Goal: Information Seeking & Learning: Learn about a topic

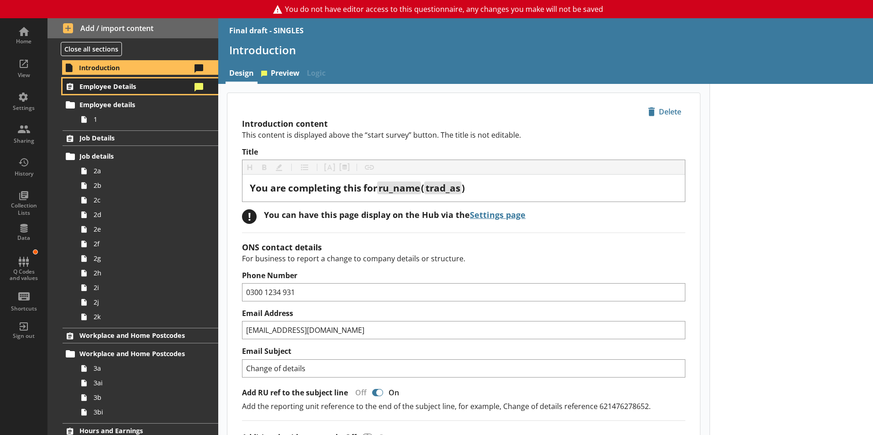
click at [106, 86] on span "Employee Details" at bounding box center [135, 86] width 112 height 9
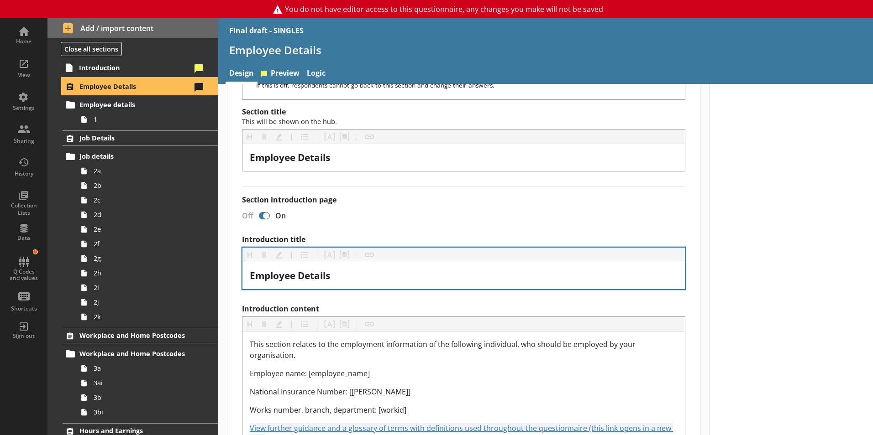
scroll to position [183, 0]
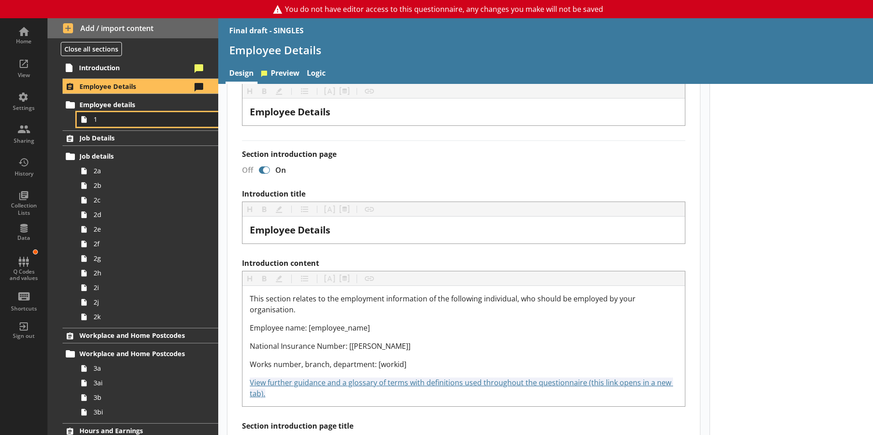
click at [98, 119] on span "1" at bounding box center [144, 119] width 101 height 9
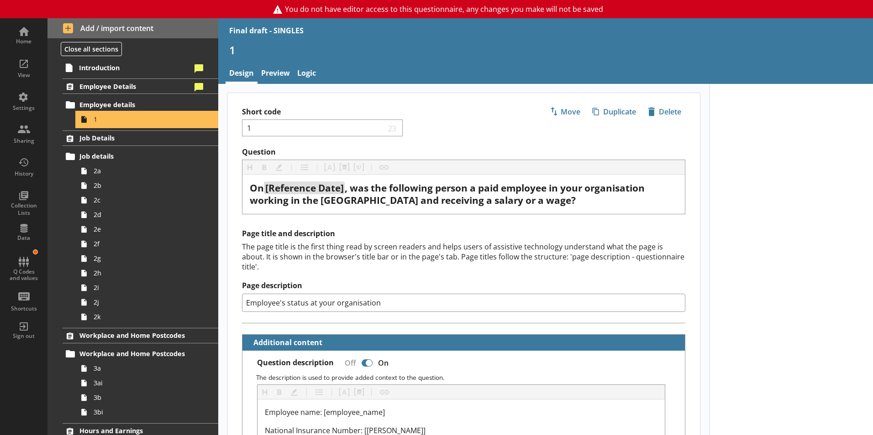
click at [97, 120] on span "1" at bounding box center [144, 119] width 101 height 9
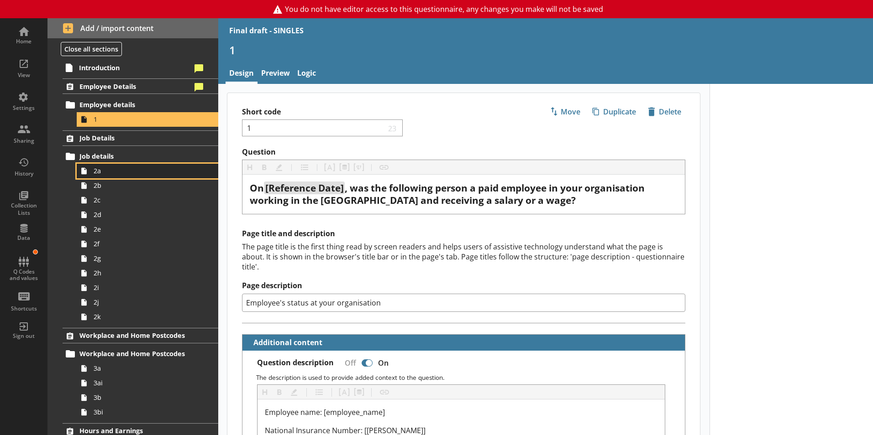
click at [98, 175] on span "2a" at bounding box center [144, 171] width 101 height 9
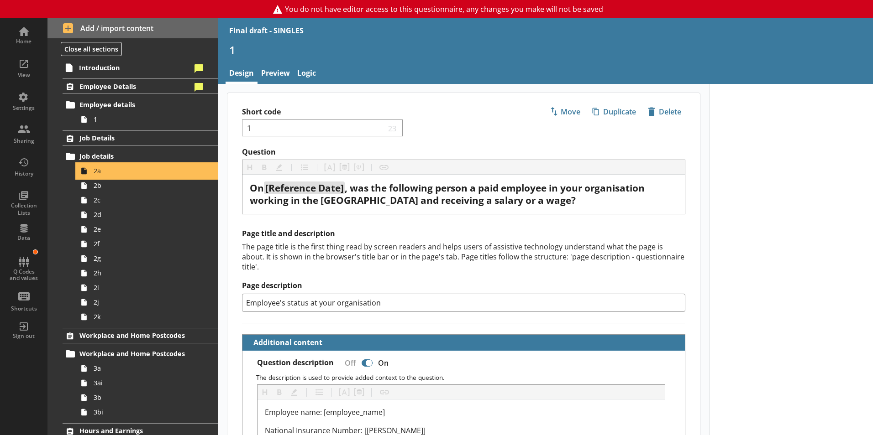
type textarea "x"
select select "mm/yyyy"
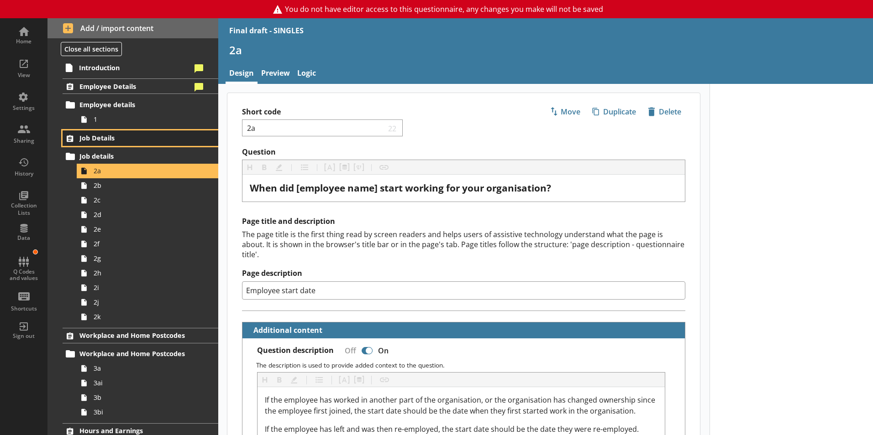
click at [99, 135] on span "Job Details" at bounding box center [135, 138] width 112 height 9
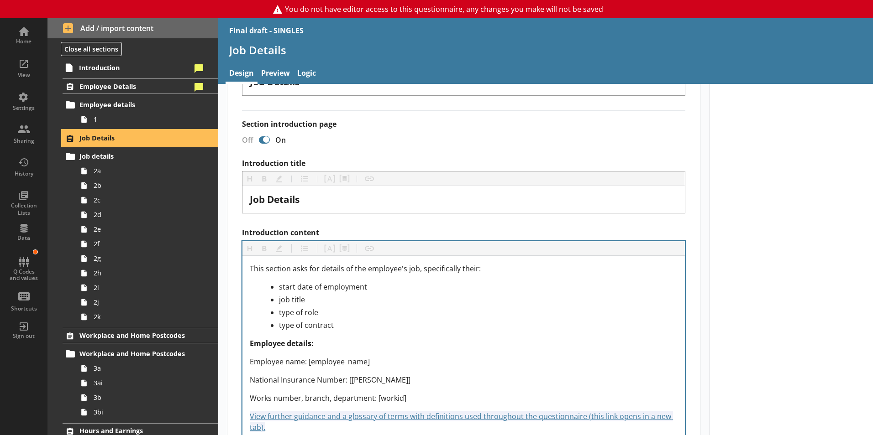
scroll to position [228, 0]
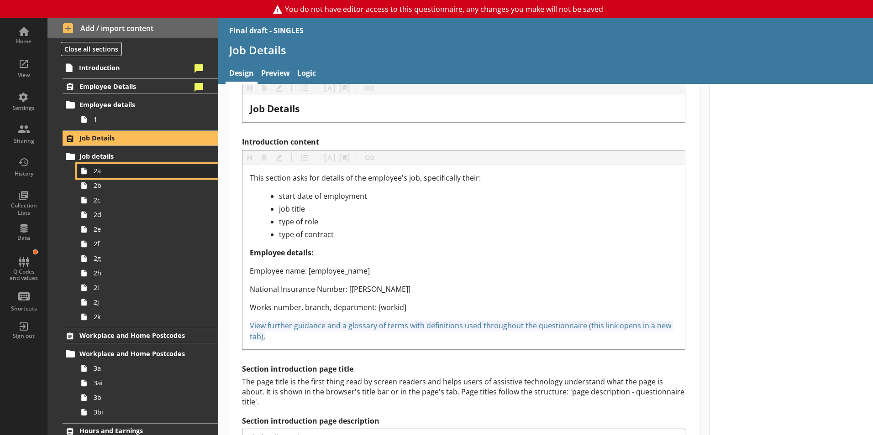
click at [100, 172] on span "2a" at bounding box center [144, 171] width 101 height 9
type textarea "x"
select select "mm/yyyy"
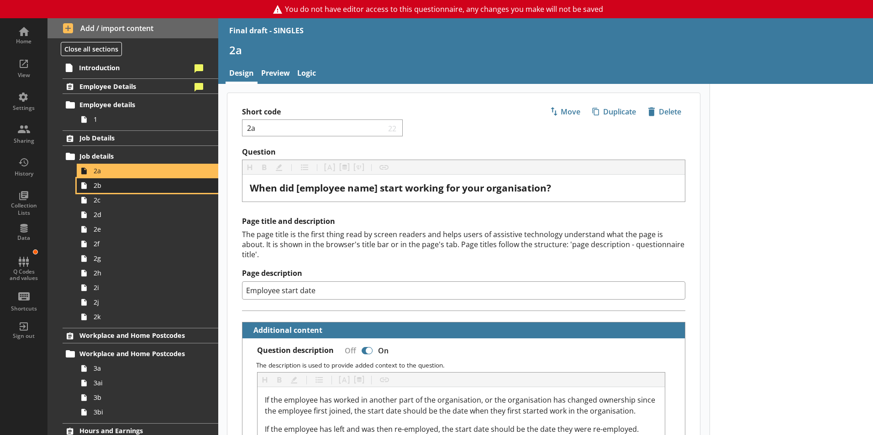
click at [102, 189] on span "2b" at bounding box center [144, 185] width 101 height 9
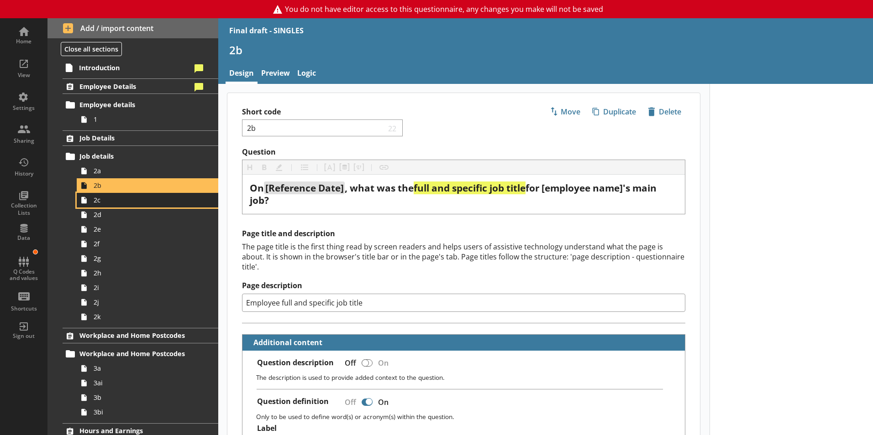
click at [101, 203] on span "2c" at bounding box center [144, 200] width 101 height 9
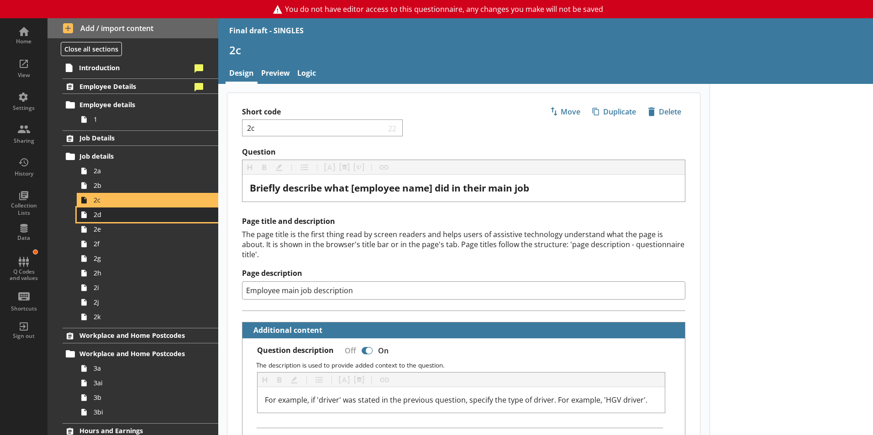
click at [97, 219] on span "2d" at bounding box center [144, 214] width 101 height 9
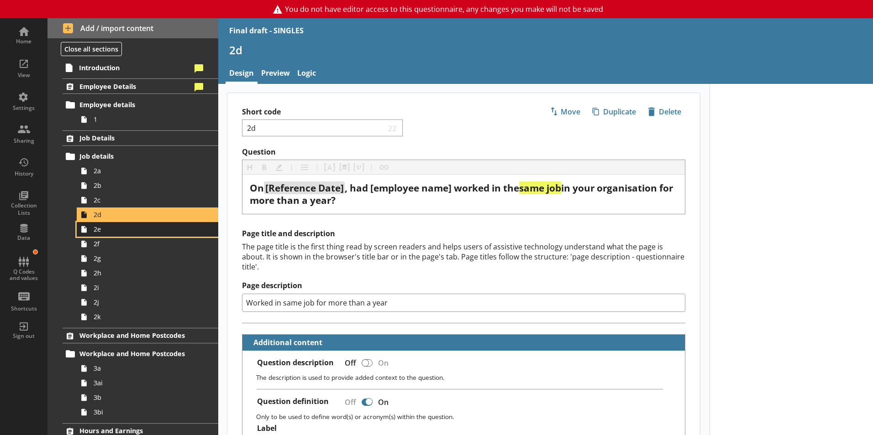
click at [110, 235] on link "2e" at bounding box center [147, 229] width 141 height 15
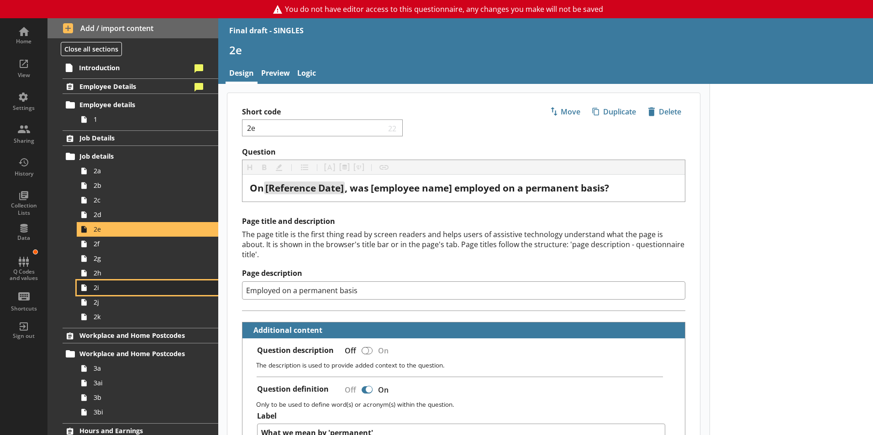
click at [99, 291] on span "2i" at bounding box center [144, 287] width 101 height 9
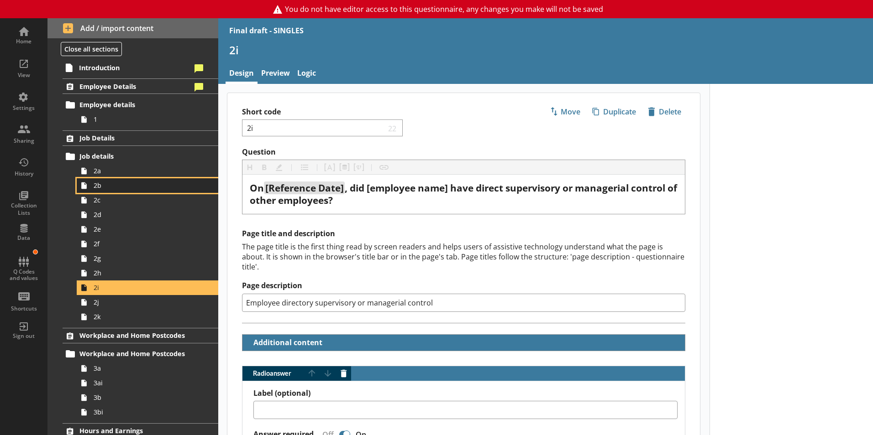
click at [102, 190] on link "2b" at bounding box center [147, 185] width 141 height 15
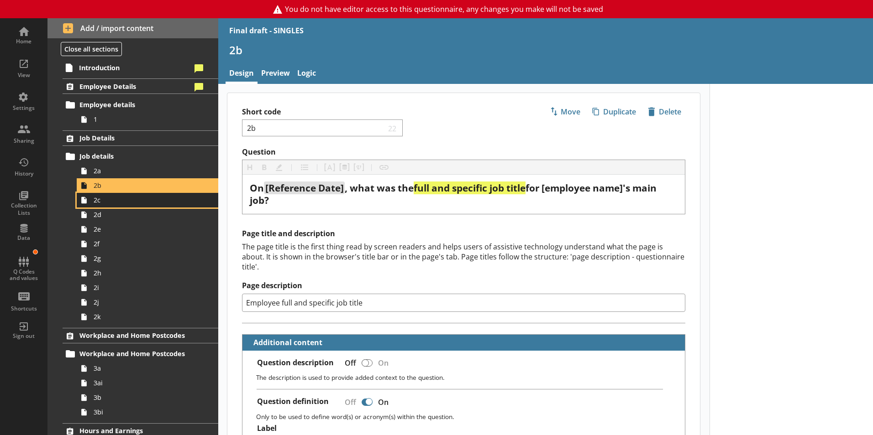
click at [102, 203] on span "2c" at bounding box center [144, 200] width 101 height 9
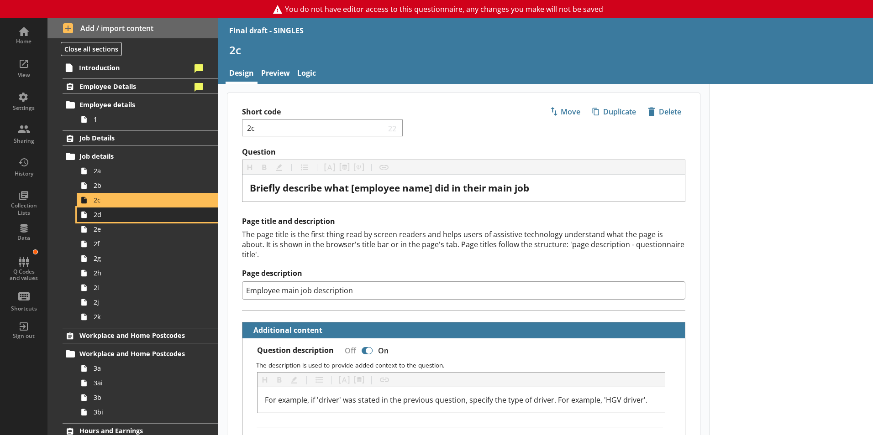
click at [100, 215] on span "2d" at bounding box center [144, 214] width 101 height 9
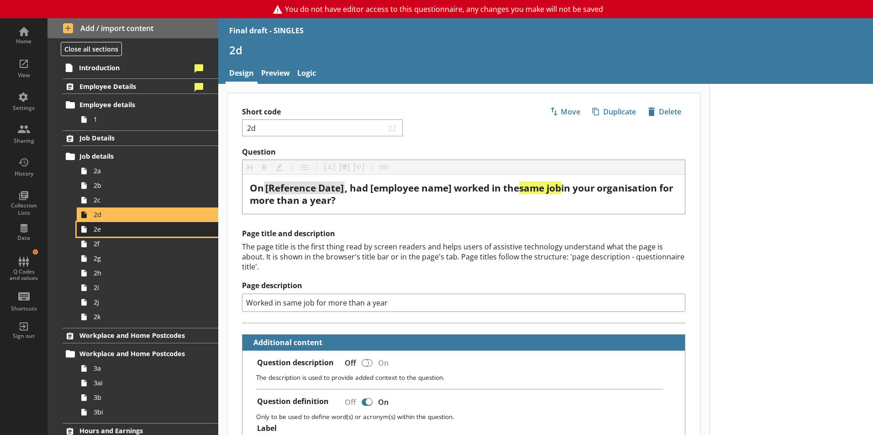
click at [98, 230] on span "2e" at bounding box center [144, 229] width 101 height 9
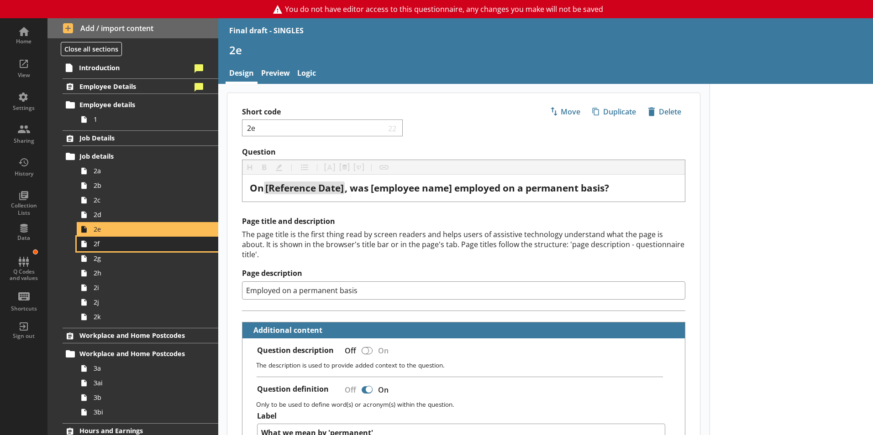
click at [98, 246] on span "2f" at bounding box center [144, 244] width 101 height 9
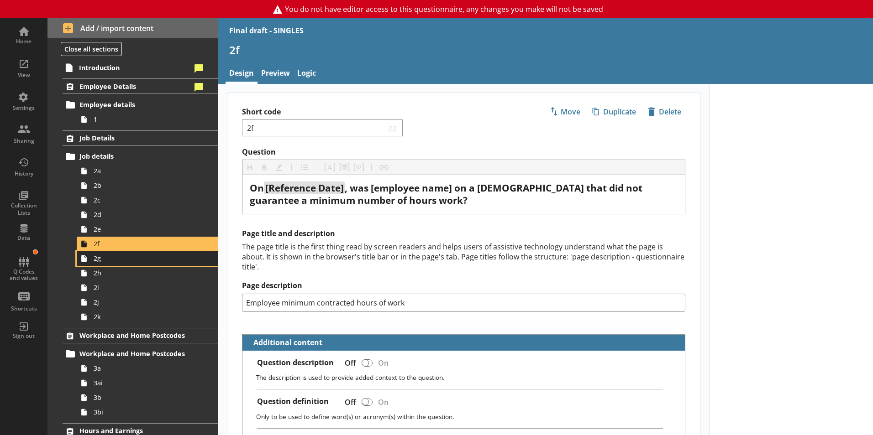
click at [100, 261] on span "2g" at bounding box center [144, 258] width 101 height 9
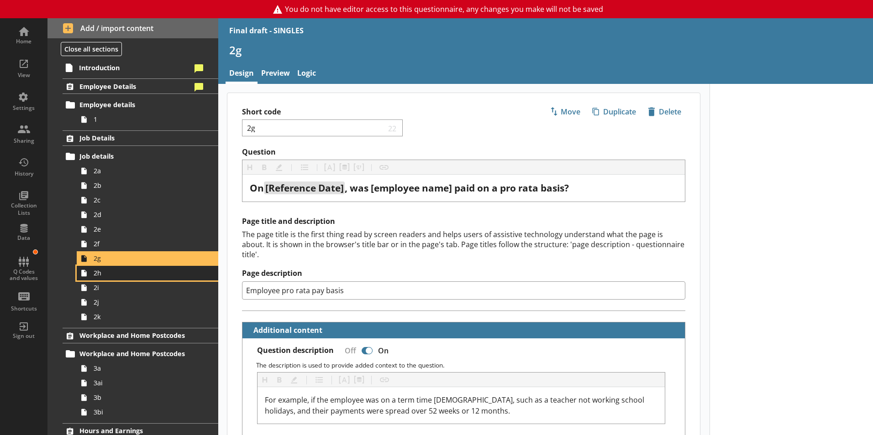
click at [99, 278] on link "2h" at bounding box center [147, 273] width 141 height 15
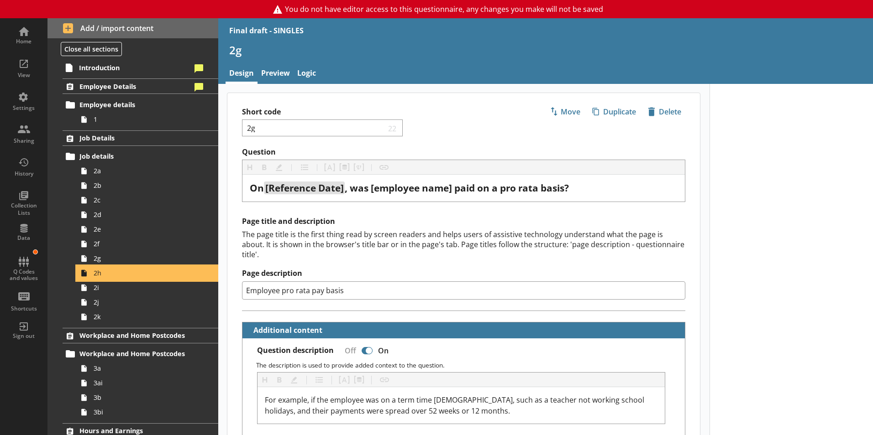
click at [100, 273] on span "2h" at bounding box center [144, 273] width 101 height 9
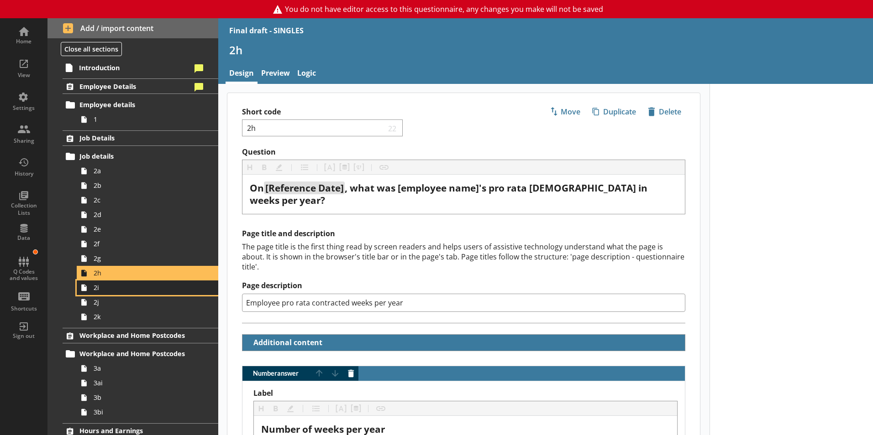
click at [93, 293] on link "2i" at bounding box center [147, 288] width 141 height 15
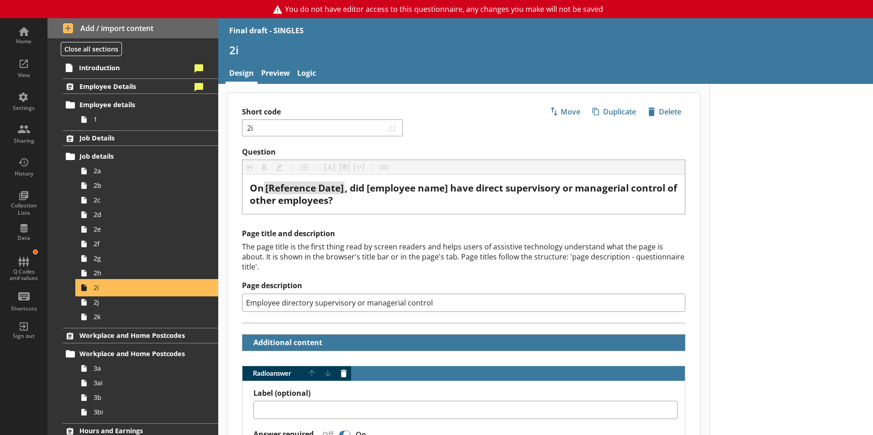
click at [92, 291] on link "2i" at bounding box center [147, 288] width 141 height 15
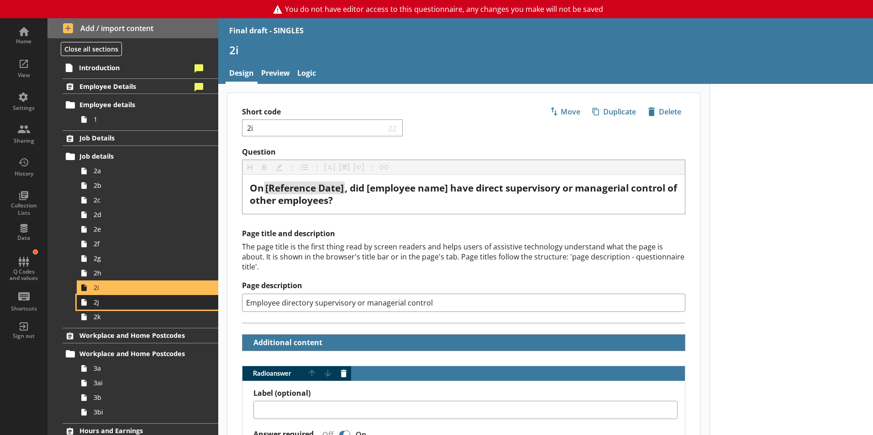
click at [96, 307] on span "2j" at bounding box center [144, 302] width 101 height 9
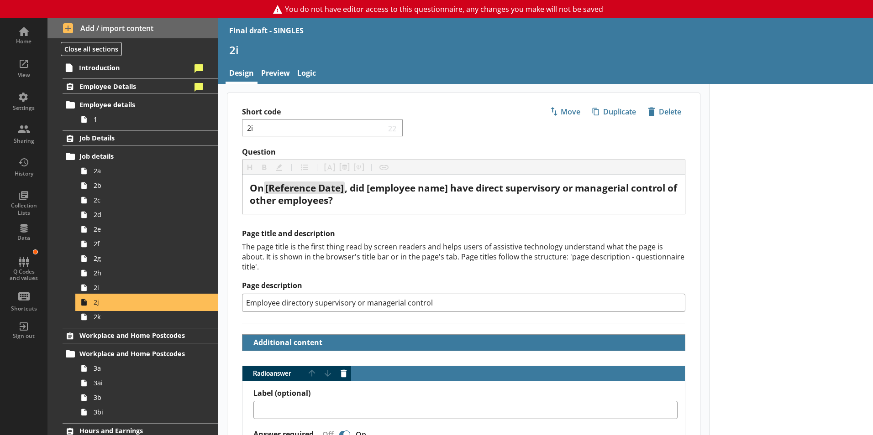
click at [96, 304] on span "2j" at bounding box center [144, 302] width 101 height 9
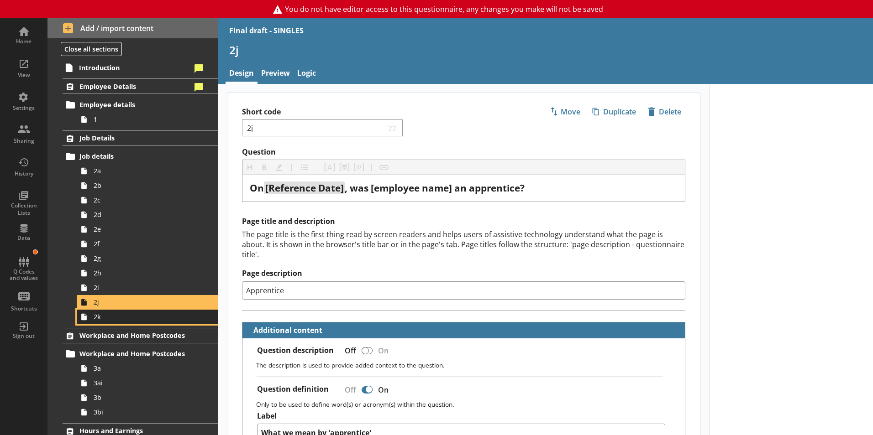
click at [91, 319] on link "2k" at bounding box center [147, 317] width 141 height 15
type textarea "x"
select select "mm/yyyy"
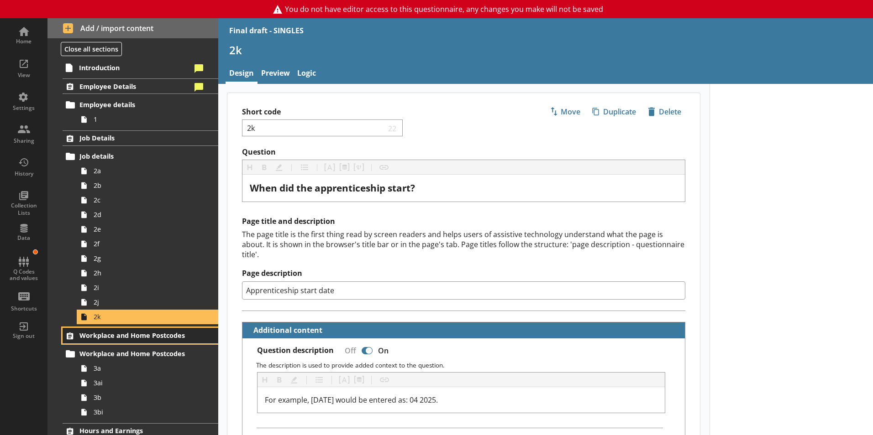
click at [175, 335] on span "Workplace and Home Postcodes" at bounding box center [135, 335] width 112 height 9
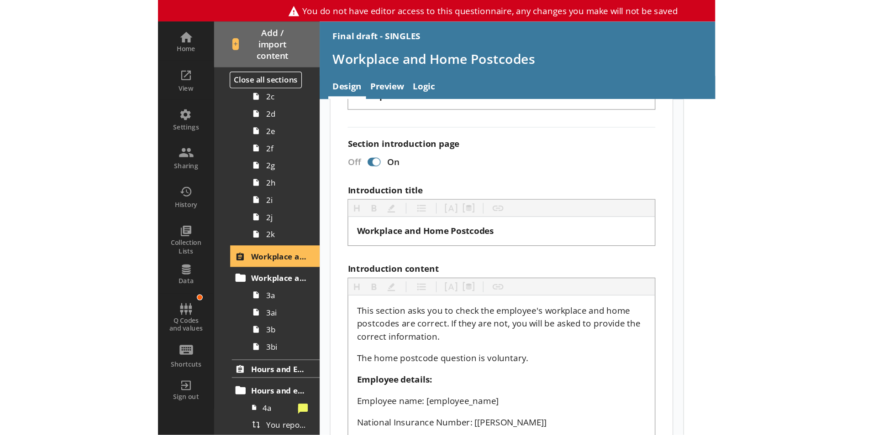
scroll to position [137, 0]
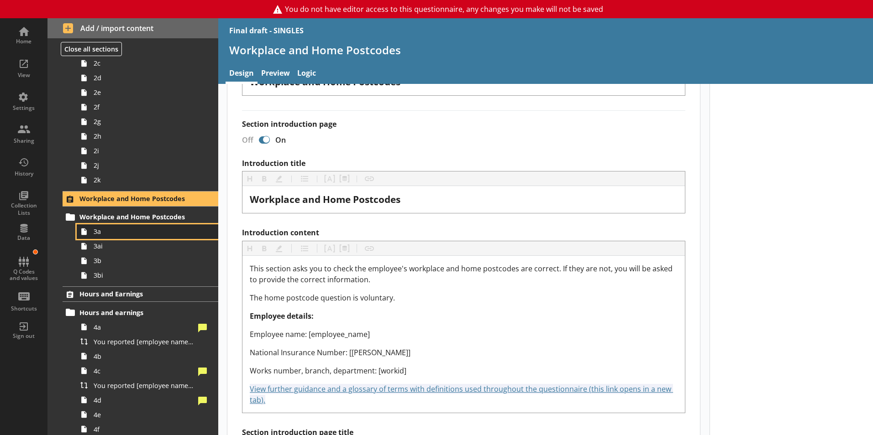
click at [97, 237] on link "3a" at bounding box center [147, 232] width 141 height 15
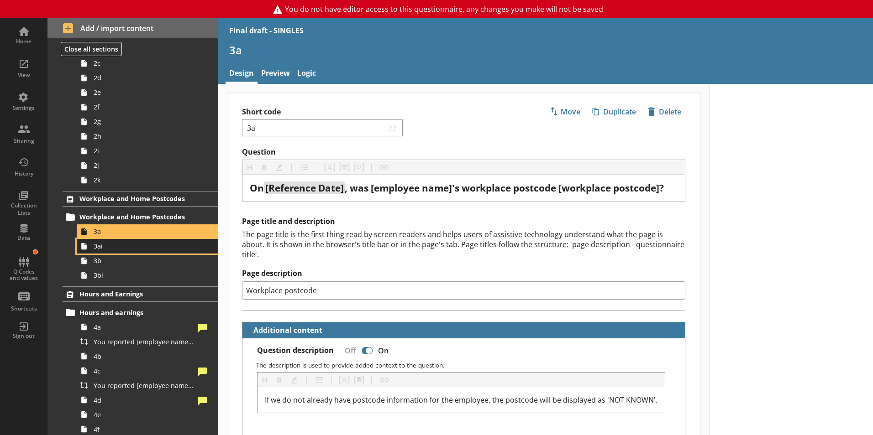
click at [100, 249] on span "3ai" at bounding box center [144, 246] width 101 height 9
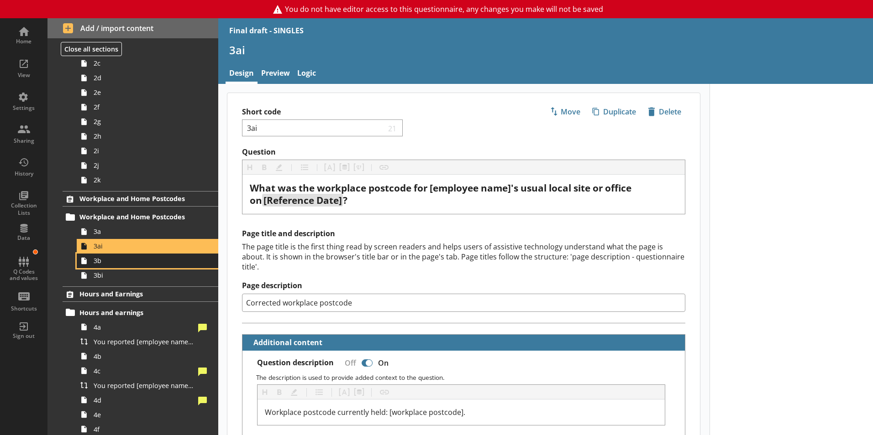
click at [99, 266] on link "3b" at bounding box center [147, 261] width 141 height 15
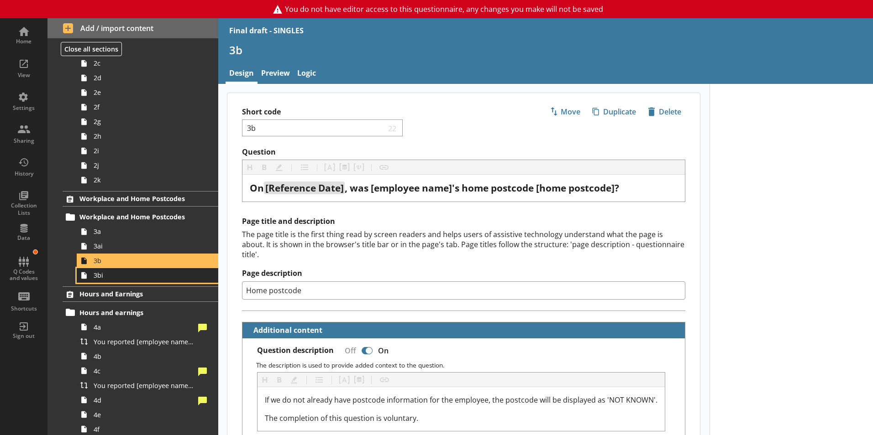
click at [99, 278] on span "3bi" at bounding box center [144, 275] width 101 height 9
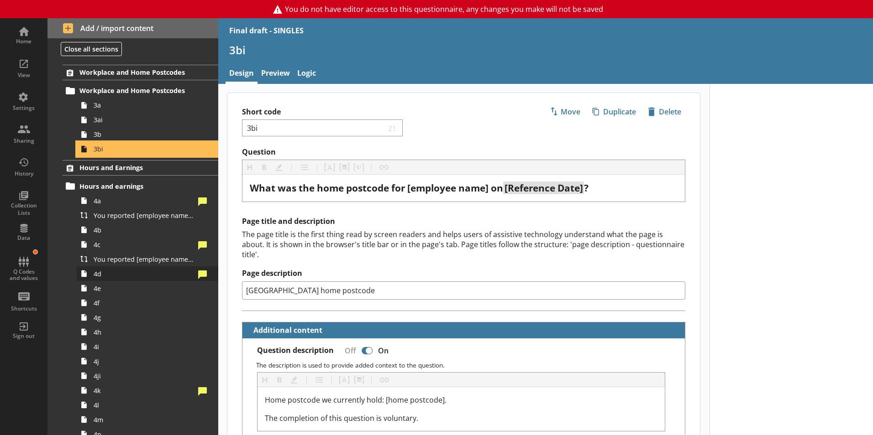
scroll to position [274, 0]
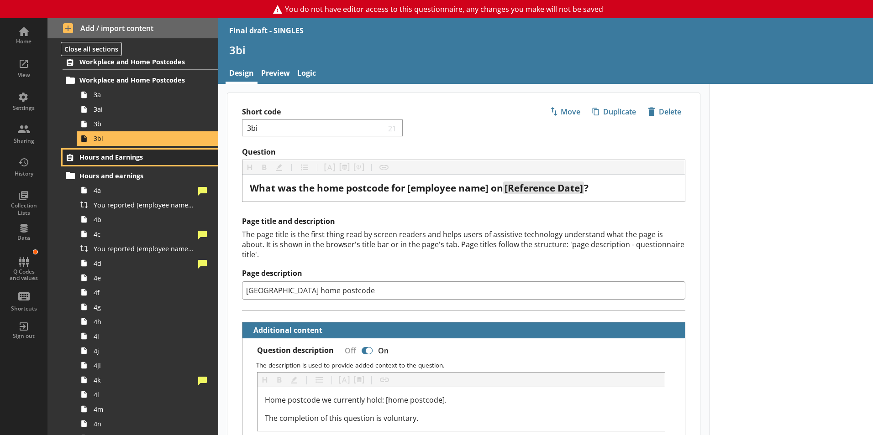
click at [110, 157] on span "Hours and Earnings" at bounding box center [135, 157] width 112 height 9
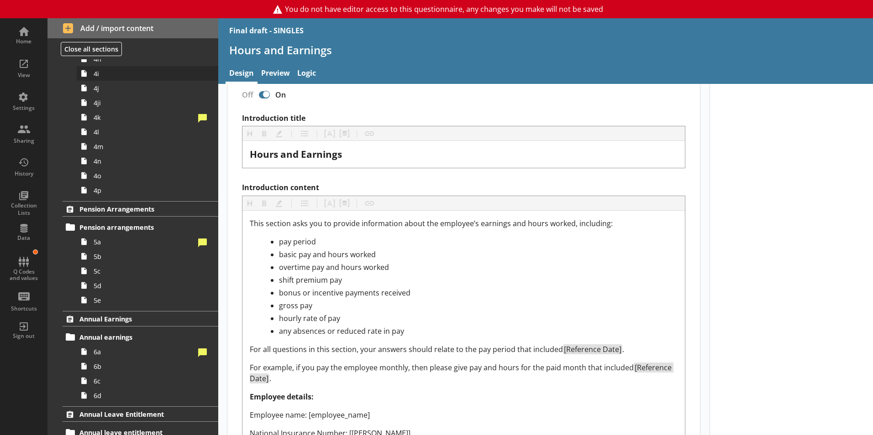
scroll to position [548, 0]
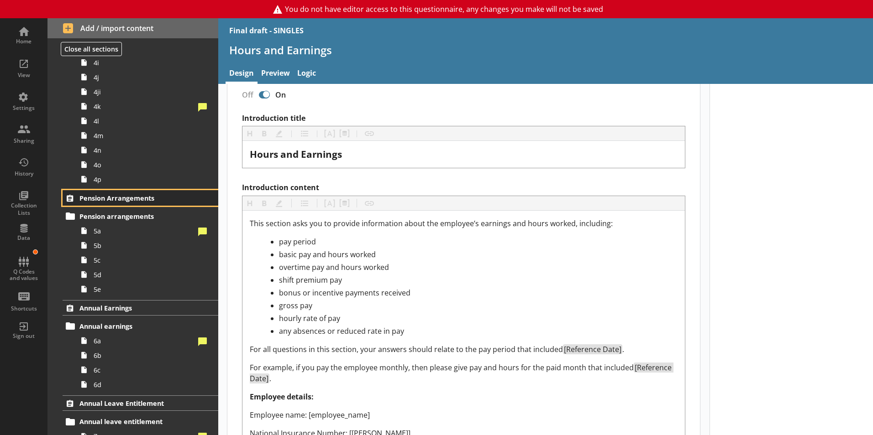
click at [120, 195] on span "Pension Arrangements" at bounding box center [135, 198] width 112 height 9
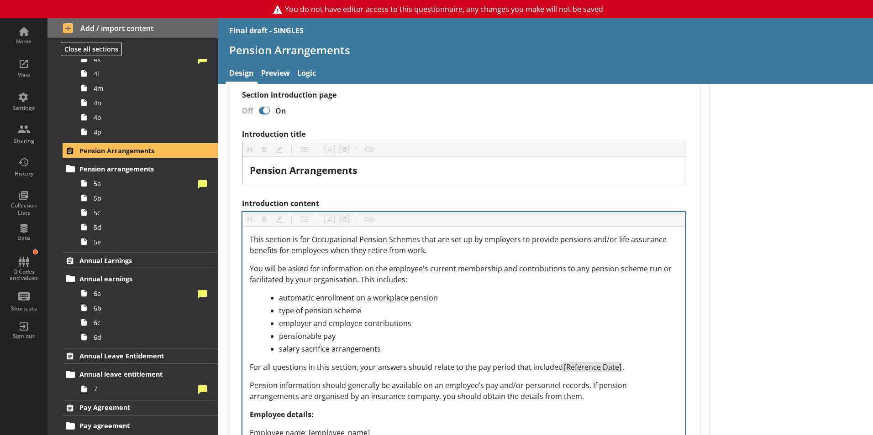
scroll to position [183, 0]
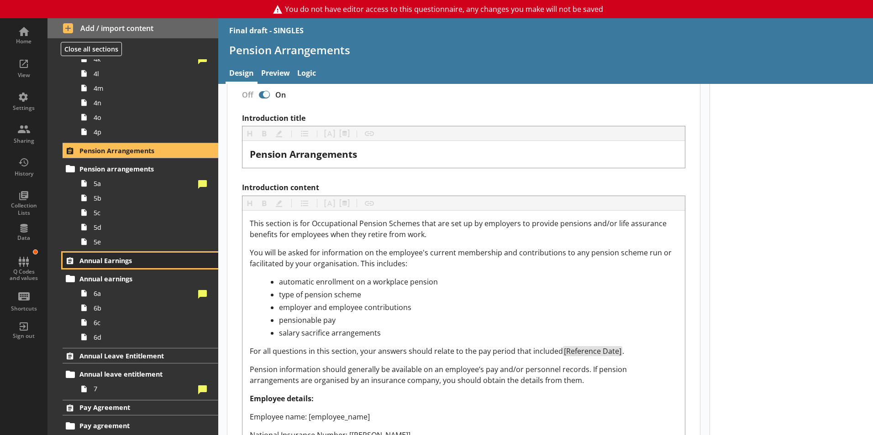
click at [104, 261] on span "Annual Earnings" at bounding box center [135, 260] width 112 height 9
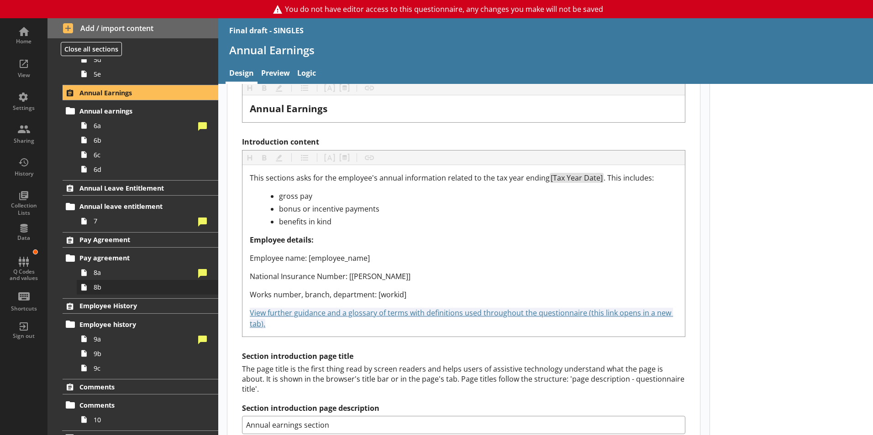
scroll to position [778, 0]
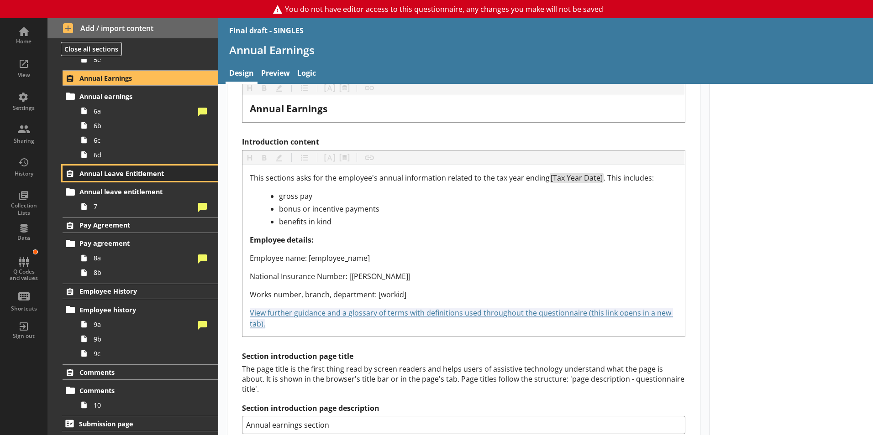
click at [116, 172] on span "Annual Leave Entitlement" at bounding box center [135, 173] width 112 height 9
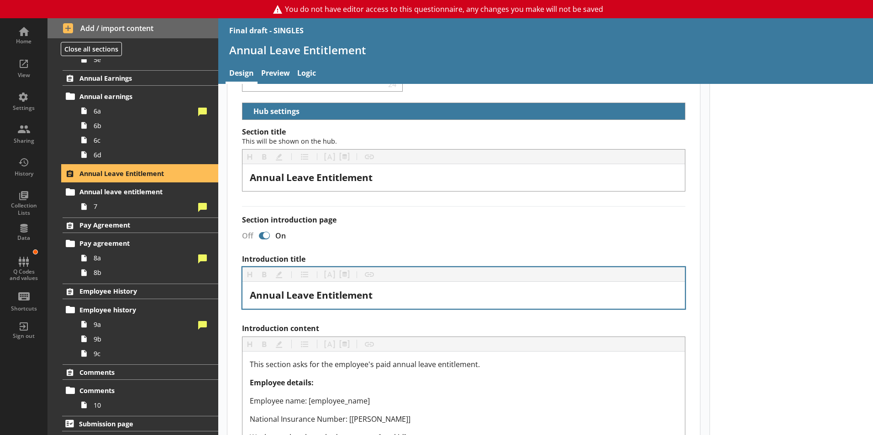
scroll to position [91, 0]
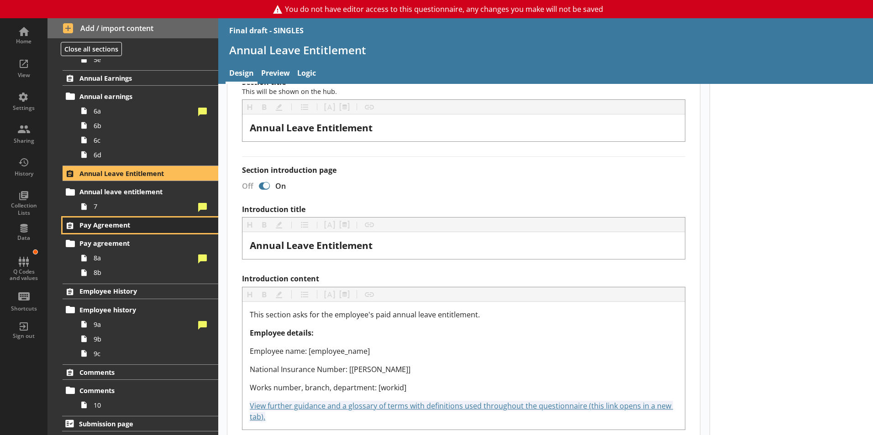
click at [103, 225] on span "Pay Agreement" at bounding box center [135, 225] width 112 height 9
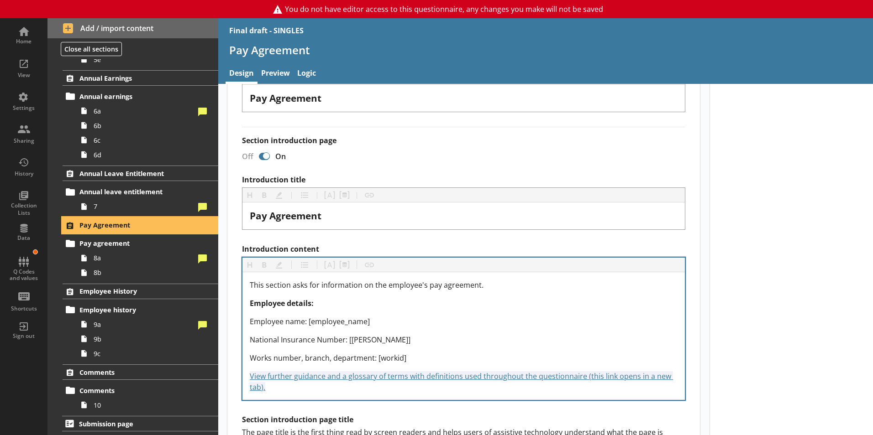
scroll to position [137, 0]
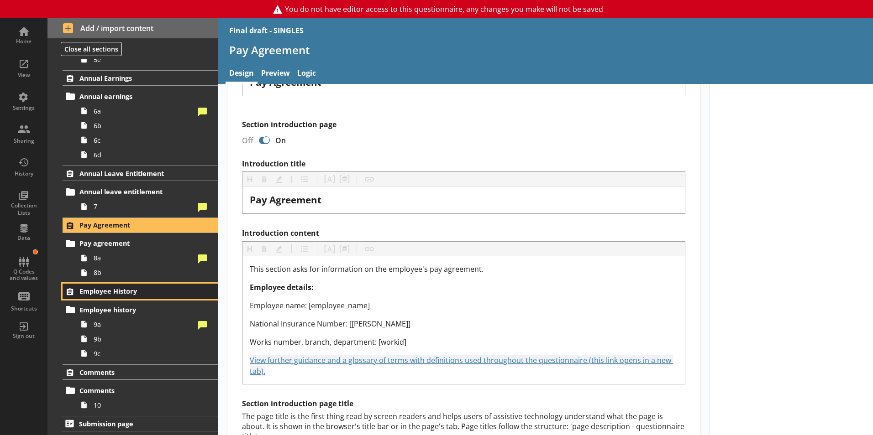
click at [111, 291] on span "Employee History" at bounding box center [135, 291] width 112 height 9
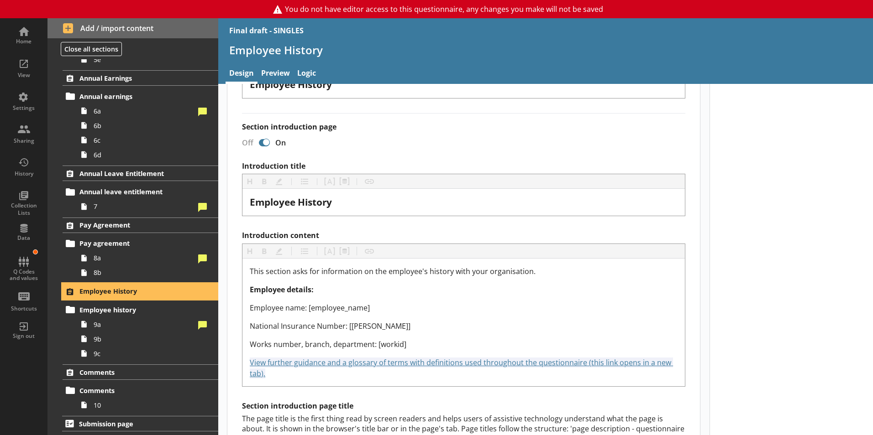
scroll to position [137, 0]
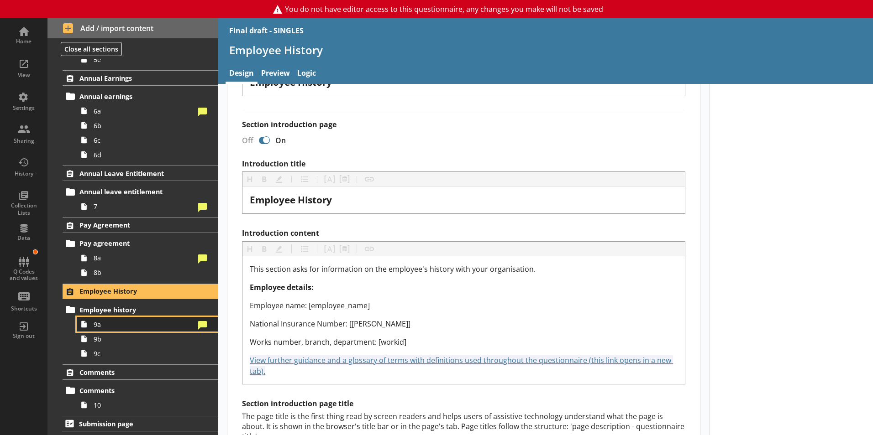
click at [92, 326] on link "9a" at bounding box center [147, 324] width 141 height 15
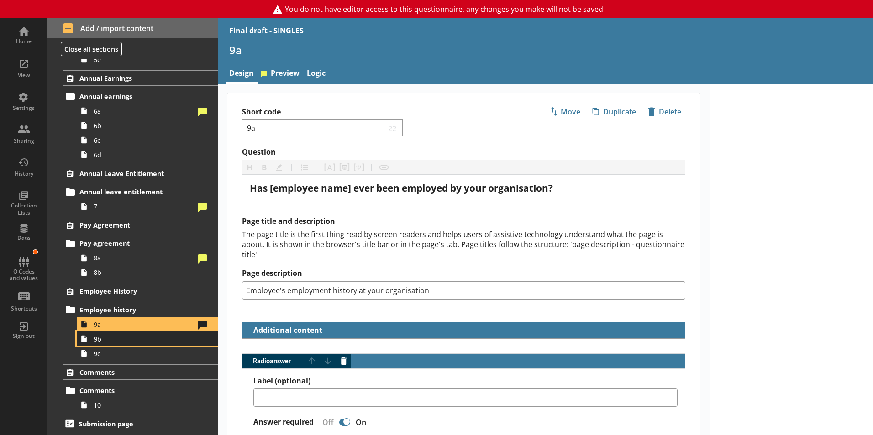
click at [99, 342] on span "9b" at bounding box center [144, 339] width 101 height 9
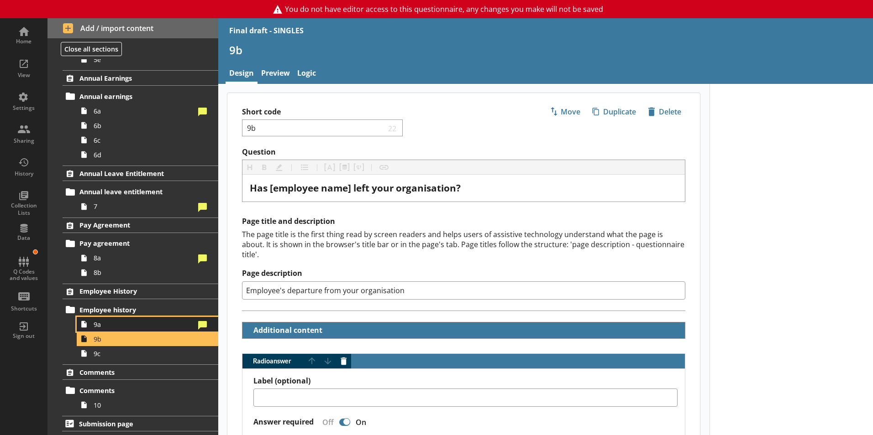
click at [109, 328] on span "9a" at bounding box center [144, 324] width 101 height 9
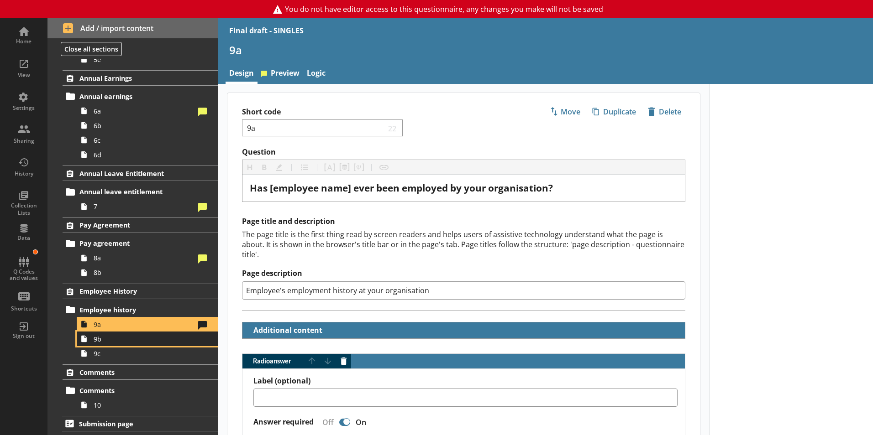
click at [100, 344] on link "9b" at bounding box center [147, 339] width 141 height 15
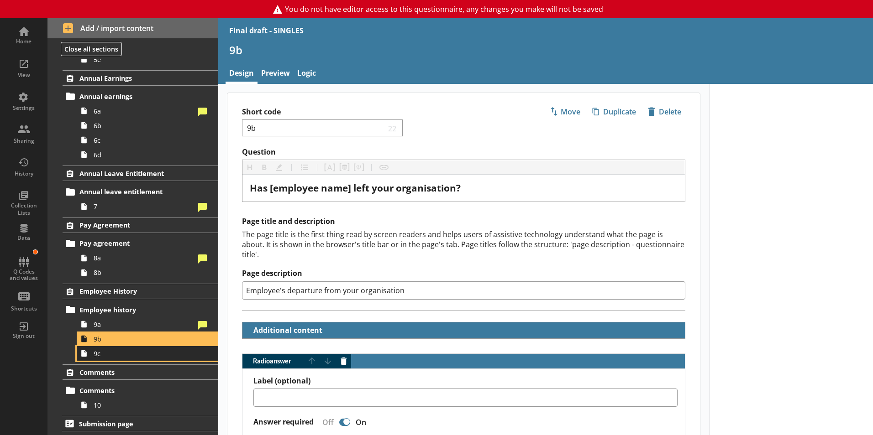
click at [98, 357] on span "9c" at bounding box center [144, 354] width 101 height 9
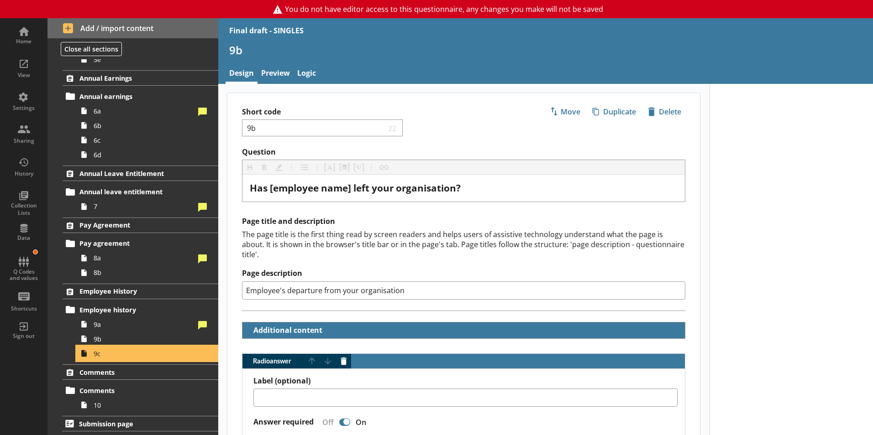
type textarea "x"
select select "mm/yyyy"
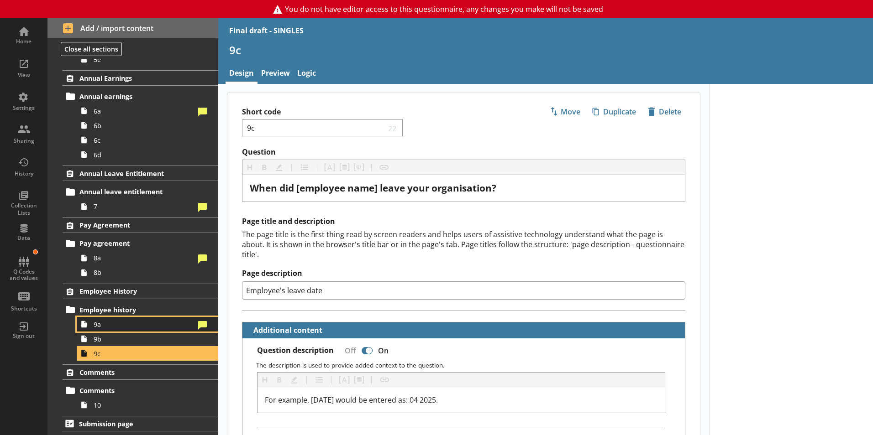
click at [98, 326] on span "9a" at bounding box center [144, 324] width 101 height 9
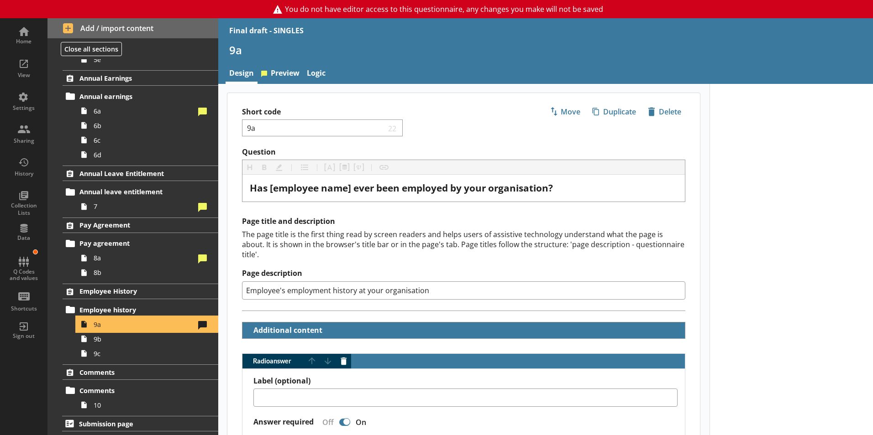
type textarea "x"
